Goal: Navigation & Orientation: Find specific page/section

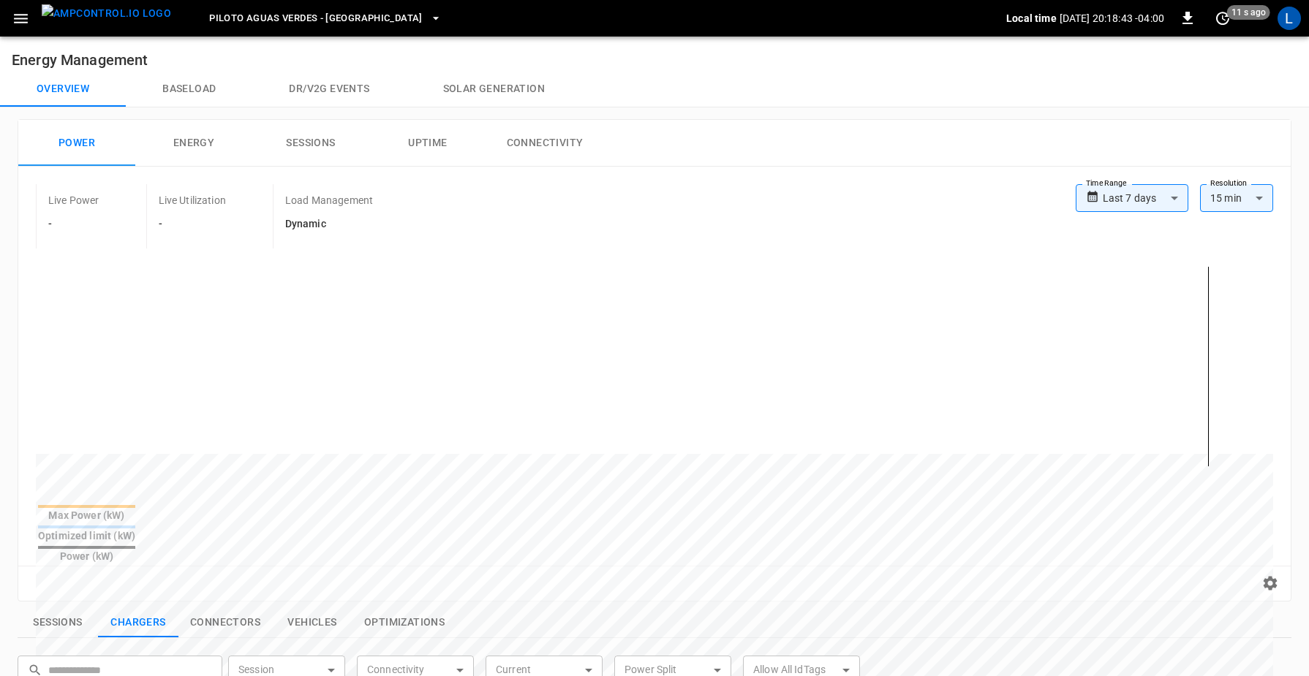
click at [83, 15] on img "menu" at bounding box center [106, 13] width 129 height 18
